Goal: Task Accomplishment & Management: Use online tool/utility

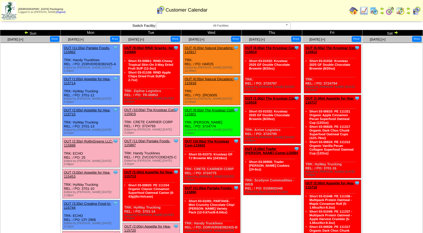
click at [79, 170] on link "OUT (3:00p) Appetite for Hea-115453" at bounding box center [87, 174] width 46 height 8
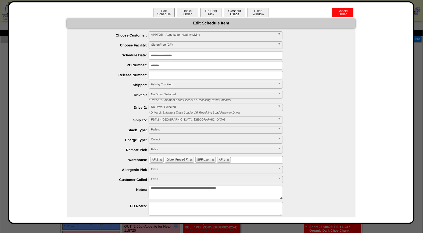
click at [229, 11] on button "Closeout Usage" at bounding box center [234, 12] width 21 height 9
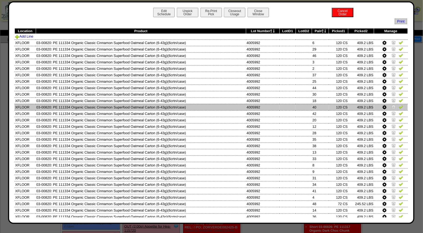
click at [391, 106] on img at bounding box center [393, 107] width 4 height 4
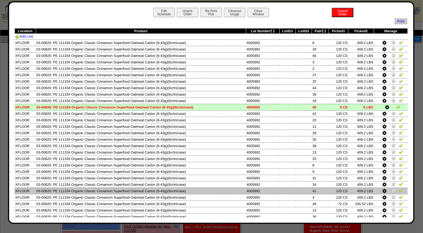
click at [391, 189] on img at bounding box center [393, 190] width 4 height 4
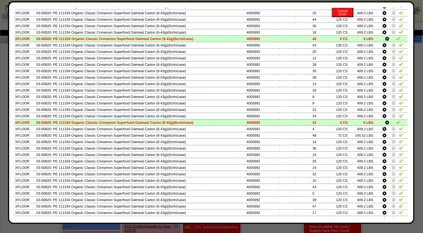
scroll to position [72, 0]
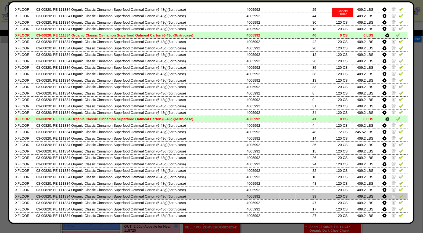
click at [391, 194] on img at bounding box center [393, 196] width 4 height 4
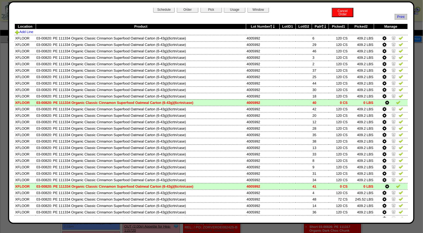
scroll to position [0, 0]
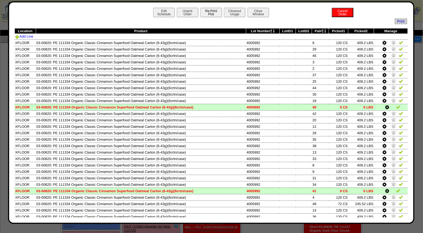
click at [203, 14] on button "Re-Print Pick" at bounding box center [210, 12] width 21 height 9
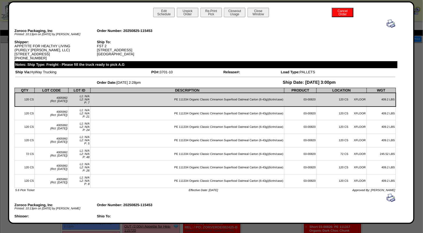
click at [386, 23] on img at bounding box center [390, 23] width 9 height 9
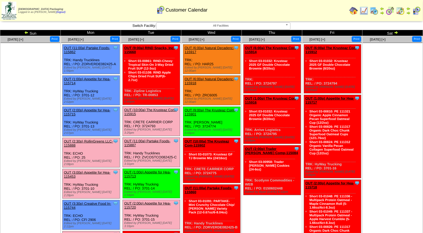
click at [76, 170] on link "OUT (3:00p) Appetite for Hea-115453" at bounding box center [87, 174] width 46 height 8
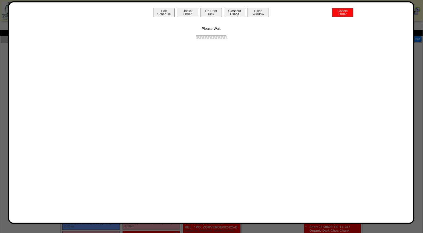
click at [230, 10] on button "Closeout Usage" at bounding box center [234, 12] width 21 height 9
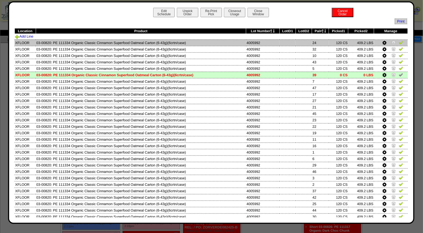
click at [398, 43] on img at bounding box center [400, 42] width 4 height 4
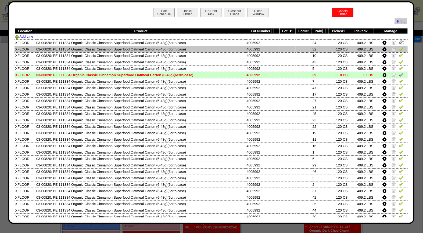
drag, startPoint x: 397, startPoint y: 49, endPoint x: 394, endPoint y: 51, distance: 3.8
click at [398, 49] on img at bounding box center [400, 49] width 4 height 4
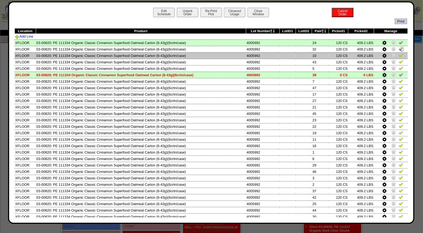
click at [398, 56] on img at bounding box center [400, 55] width 4 height 4
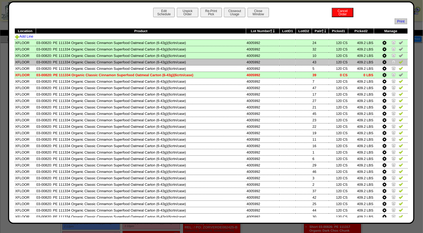
click at [398, 61] on img at bounding box center [400, 62] width 4 height 4
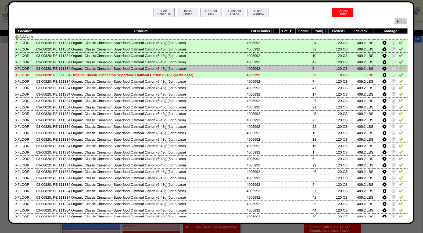
click at [398, 69] on img at bounding box center [400, 68] width 4 height 4
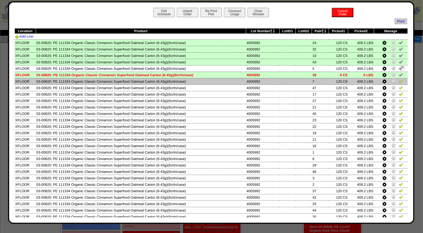
click at [398, 81] on img at bounding box center [400, 81] width 4 height 4
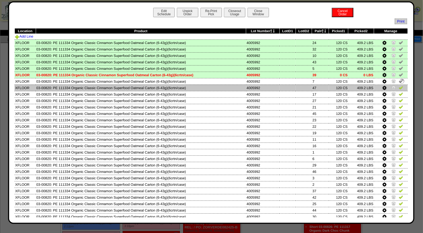
click at [398, 88] on img at bounding box center [400, 87] width 4 height 4
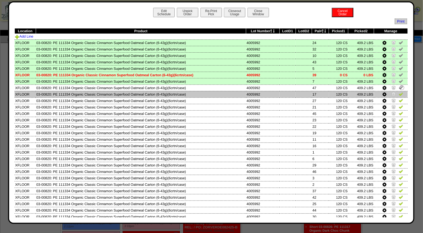
click at [398, 94] on img at bounding box center [400, 94] width 4 height 4
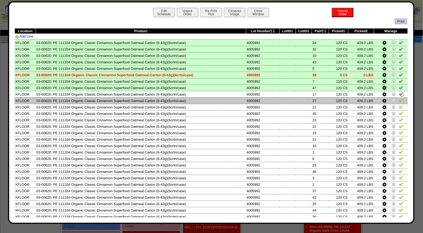
click at [398, 98] on img at bounding box center [400, 100] width 4 height 4
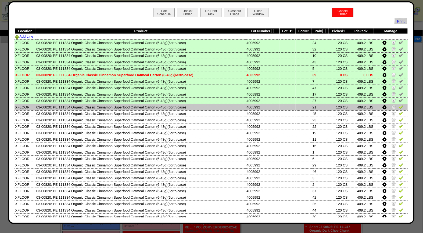
click at [398, 106] on img at bounding box center [400, 107] width 4 height 4
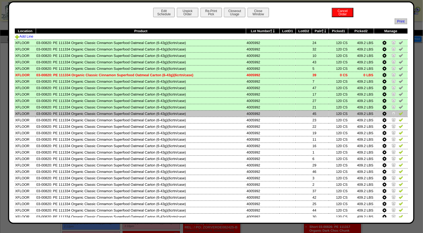
click at [398, 114] on link at bounding box center [400, 114] width 4 height 4
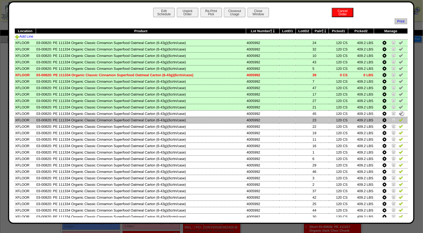
click at [398, 119] on img at bounding box center [400, 120] width 4 height 4
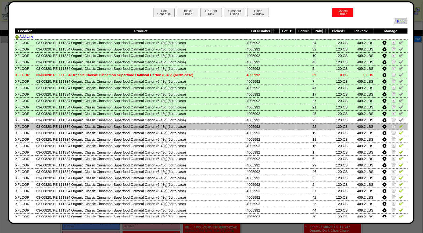
click at [398, 125] on img at bounding box center [400, 126] width 4 height 4
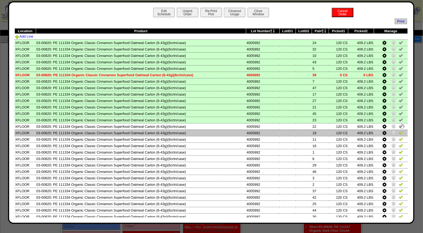
click at [398, 132] on img at bounding box center [400, 132] width 4 height 4
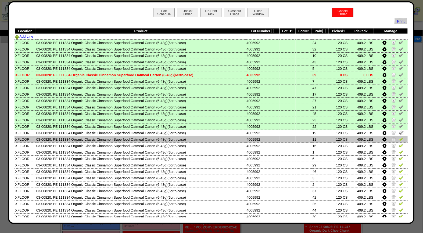
click at [398, 137] on img at bounding box center [400, 139] width 4 height 4
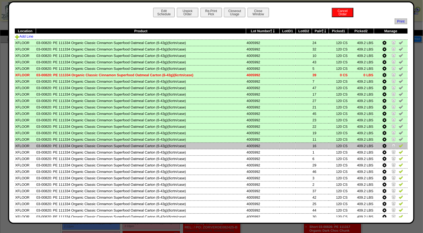
click at [398, 145] on img at bounding box center [400, 145] width 4 height 4
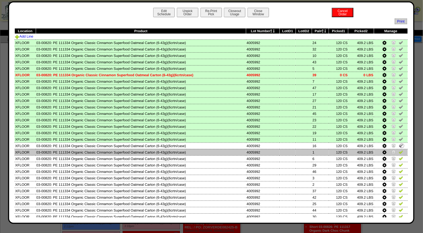
click at [398, 150] on img at bounding box center [400, 152] width 4 height 4
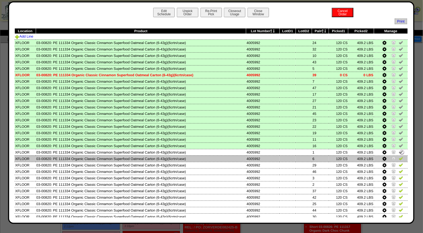
click at [398, 156] on img at bounding box center [400, 158] width 4 height 4
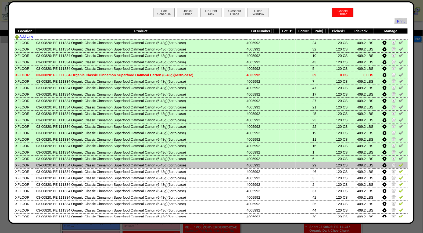
click at [398, 163] on img at bounding box center [400, 165] width 4 height 4
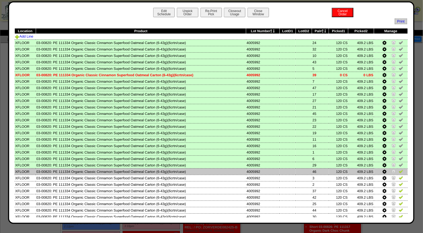
click at [398, 169] on img at bounding box center [400, 171] width 4 height 4
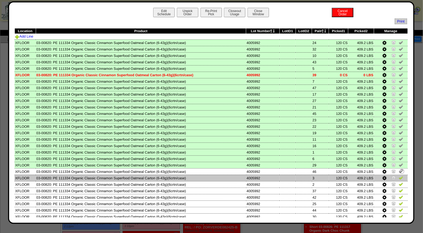
drag, startPoint x: 397, startPoint y: 174, endPoint x: 397, endPoint y: 177, distance: 3.5
click at [398, 176] on img at bounding box center [400, 178] width 4 height 4
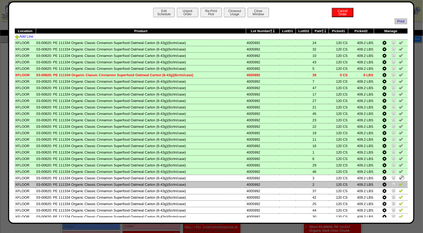
click at [398, 183] on img at bounding box center [400, 184] width 4 height 4
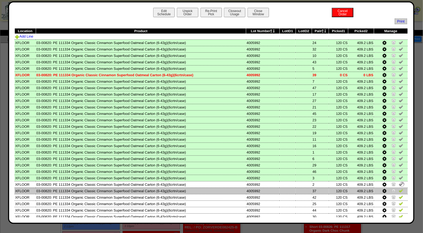
click at [398, 188] on img at bounding box center [400, 190] width 4 height 4
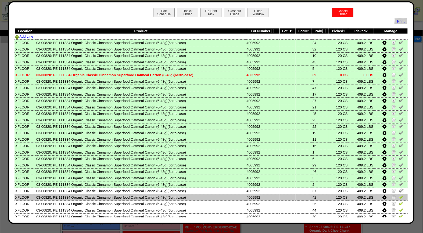
click at [398, 195] on img at bounding box center [400, 197] width 4 height 4
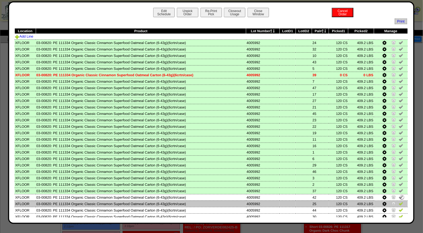
click at [398, 201] on img at bounding box center [400, 203] width 4 height 4
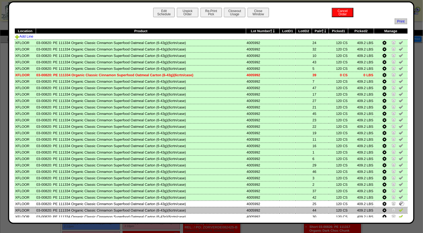
click at [398, 208] on img at bounding box center [400, 210] width 4 height 4
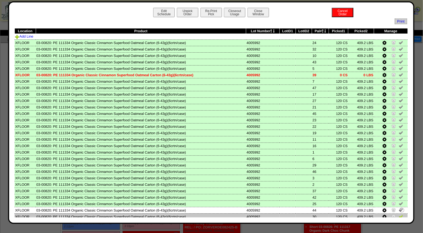
click at [398, 214] on img at bounding box center [400, 216] width 4 height 4
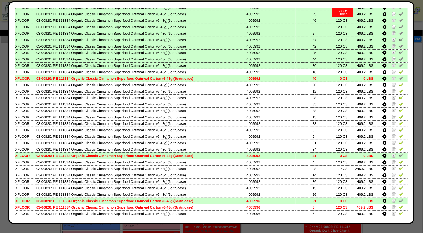
scroll to position [175, 0]
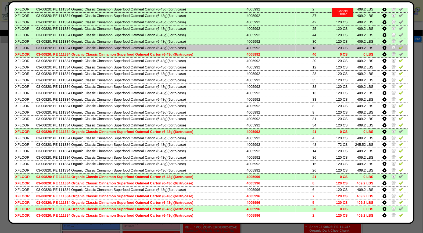
click at [398, 45] on img at bounding box center [400, 47] width 4 height 4
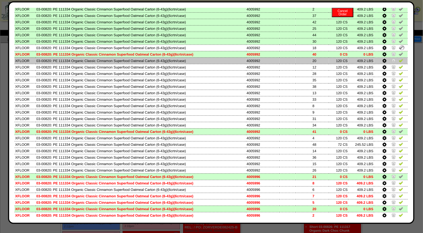
click at [398, 58] on img at bounding box center [400, 60] width 4 height 4
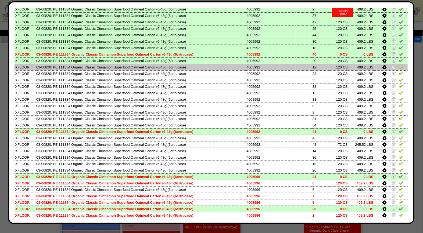
click at [398, 65] on img at bounding box center [400, 67] width 4 height 4
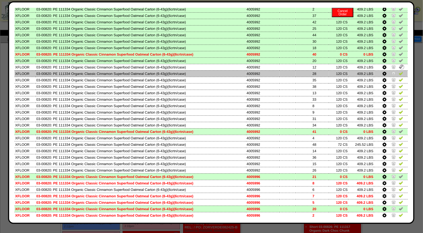
click at [398, 71] on img at bounding box center [400, 73] width 4 height 4
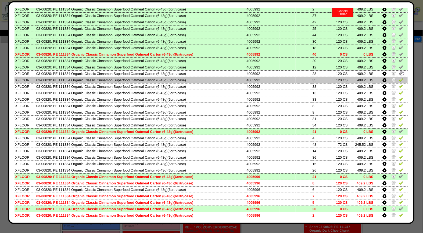
click at [398, 78] on img at bounding box center [400, 80] width 4 height 4
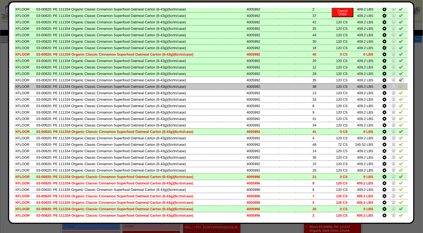
click at [398, 84] on img at bounding box center [400, 86] width 4 height 4
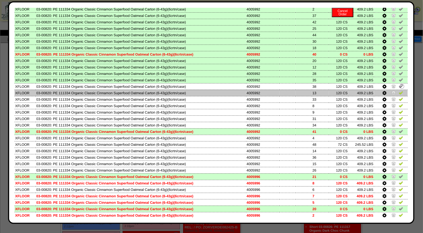
click at [398, 90] on img at bounding box center [400, 92] width 4 height 4
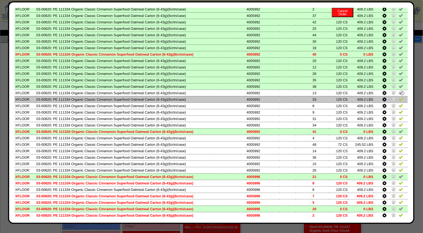
click at [398, 97] on img at bounding box center [400, 99] width 4 height 4
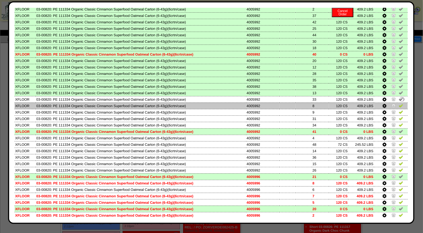
click at [398, 103] on img at bounding box center [400, 105] width 4 height 4
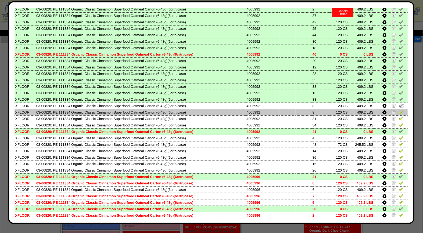
click at [398, 110] on img at bounding box center [400, 112] width 4 height 4
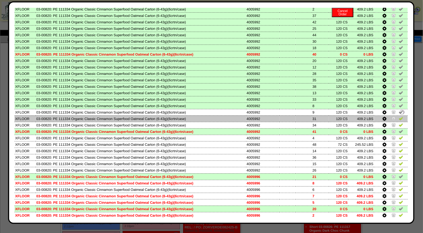
click at [398, 116] on img at bounding box center [400, 118] width 4 height 4
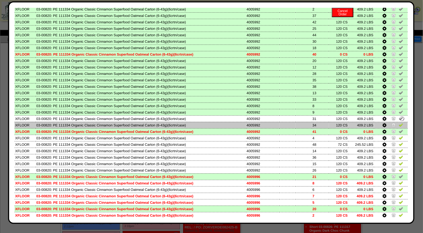
click at [398, 123] on img at bounding box center [400, 125] width 4 height 4
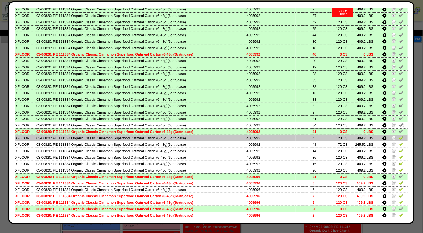
click at [398, 136] on img at bounding box center [400, 138] width 4 height 4
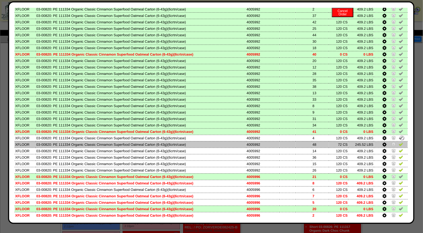
click at [398, 142] on img at bounding box center [400, 144] width 4 height 4
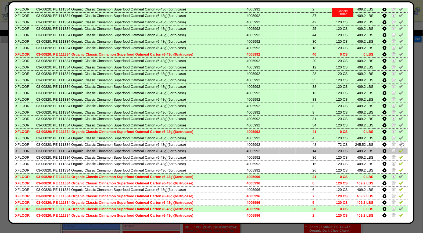
click at [398, 148] on img at bounding box center [400, 150] width 4 height 4
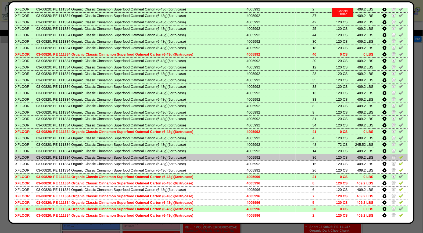
click at [398, 155] on img at bounding box center [400, 157] width 4 height 4
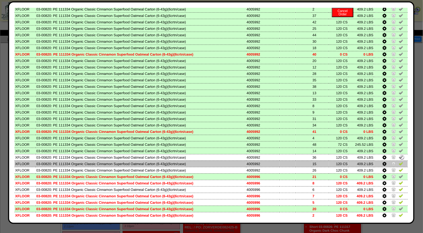
click at [398, 161] on img at bounding box center [400, 163] width 4 height 4
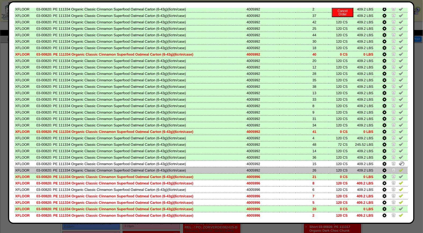
click at [398, 168] on img at bounding box center [400, 170] width 4 height 4
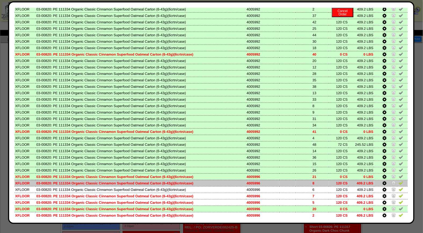
click at [398, 181] on img at bounding box center [400, 183] width 4 height 4
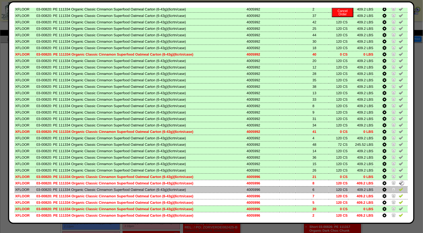
click at [398, 187] on img at bounding box center [400, 189] width 4 height 4
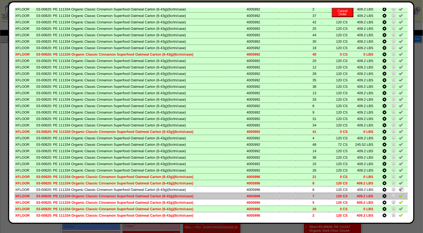
click at [398, 194] on img at bounding box center [400, 196] width 4 height 4
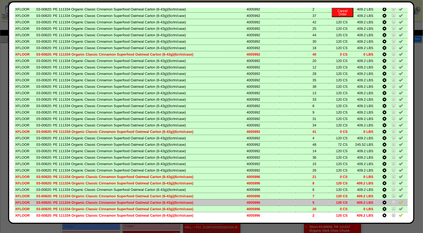
click at [398, 200] on img at bounding box center [400, 202] width 4 height 4
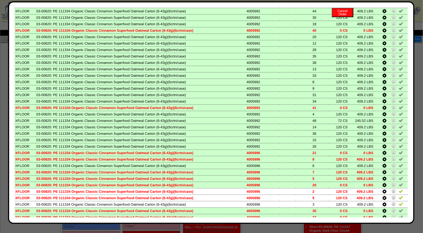
scroll to position [241, 0]
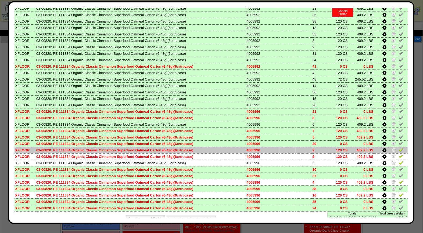
click at [398, 148] on img at bounding box center [400, 150] width 4 height 4
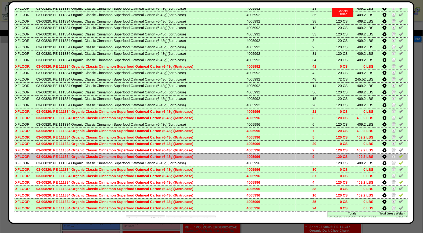
click at [398, 154] on img at bounding box center [400, 156] width 4 height 4
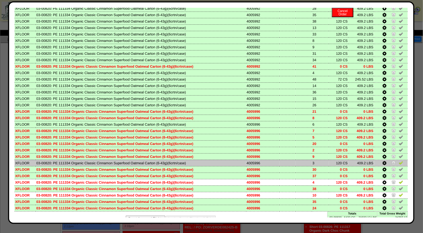
click at [398, 161] on img at bounding box center [400, 163] width 4 height 4
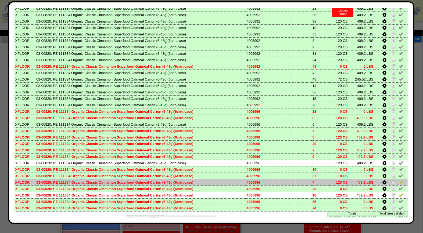
click at [398, 180] on img at bounding box center [400, 182] width 4 height 4
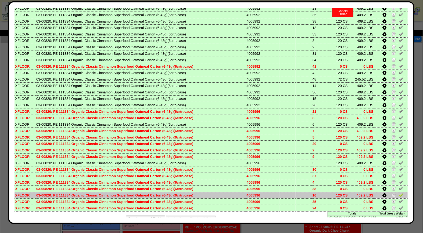
click at [398, 193] on img at bounding box center [400, 195] width 4 height 4
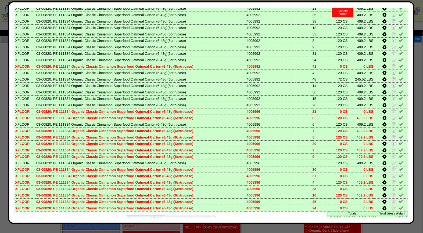
scroll to position [0, 0]
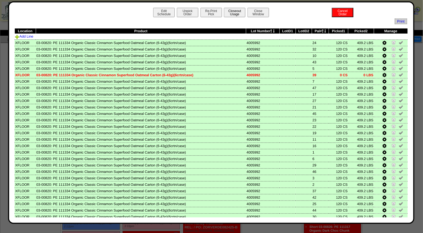
click at [235, 9] on button "Closeout Usage" at bounding box center [234, 12] width 21 height 9
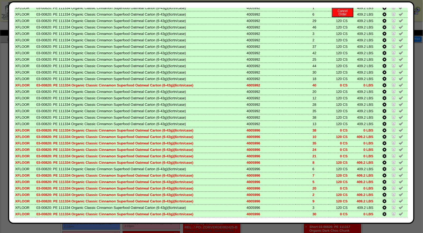
scroll to position [241, 0]
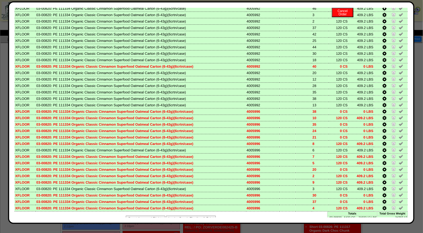
click at [191, 216] on button "Looks Good: Finalize & Print" at bounding box center [191, 219] width 50 height 6
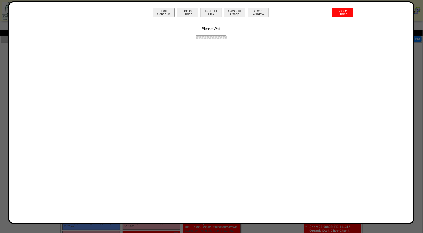
scroll to position [0, 0]
click at [216, 9] on button "Print BOL" at bounding box center [210, 12] width 21 height 9
